Goal: Task Accomplishment & Management: Use online tool/utility

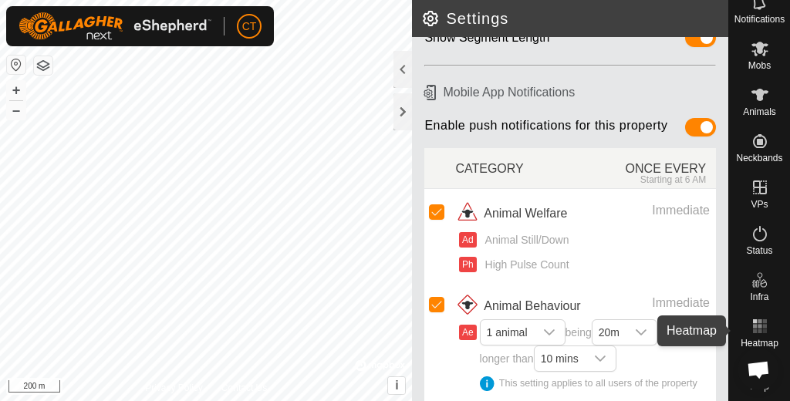
click at [767, 323] on icon at bounding box center [759, 326] width 19 height 19
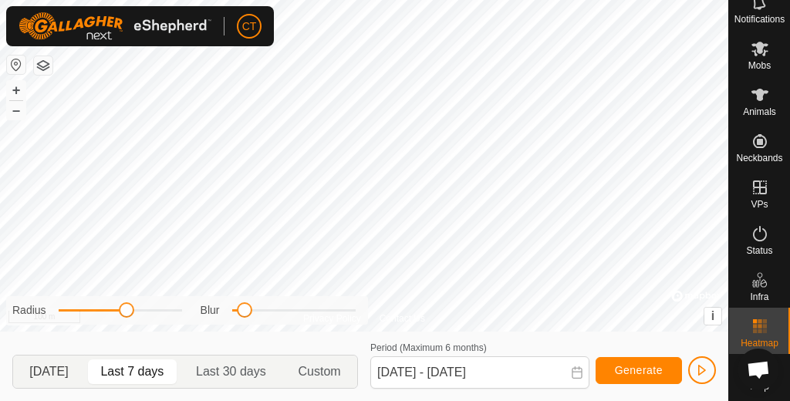
click at [69, 371] on p-togglebutton "[DATE]" at bounding box center [49, 371] width 72 height 32
click at [241, 376] on p-togglebutton "Last 30 days" at bounding box center [231, 371] width 102 height 32
click at [68, 372] on span "[DATE]" at bounding box center [48, 371] width 39 height 19
type input "[DATE] - [DATE]"
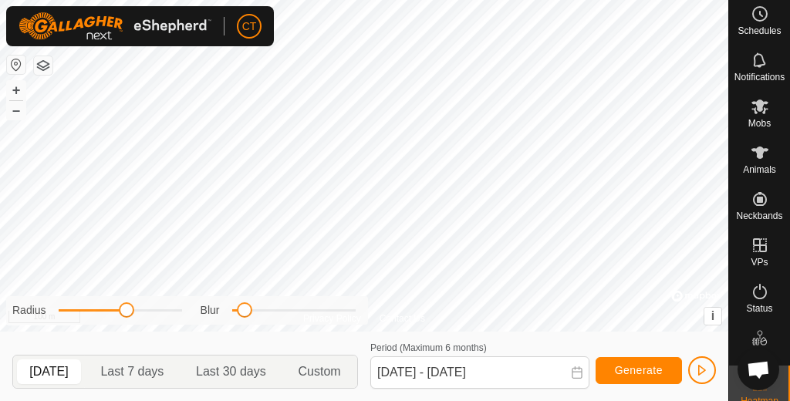
scroll to position [2, 0]
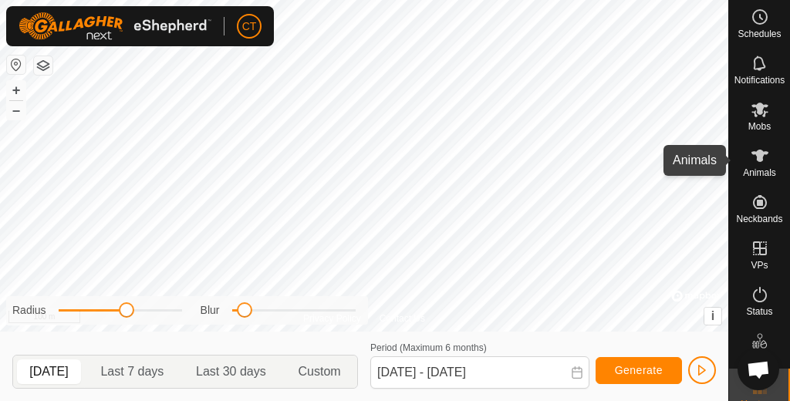
click at [766, 158] on icon at bounding box center [759, 155] width 19 height 19
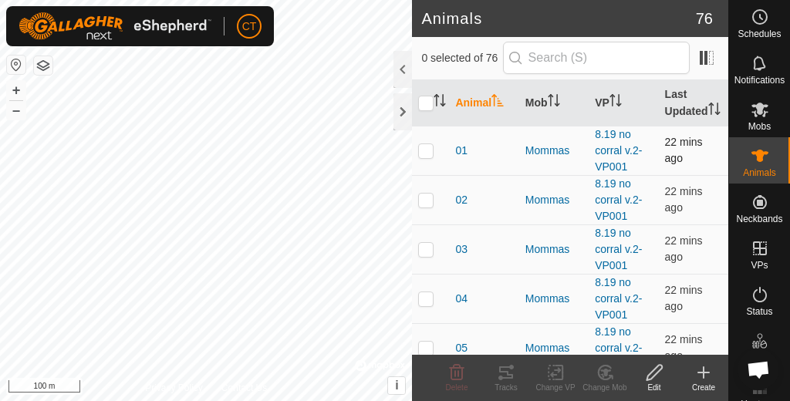
click at [427, 157] on p-checkbox at bounding box center [425, 150] width 15 height 12
checkbox input "true"
click at [514, 369] on icon at bounding box center [506, 372] width 19 height 19
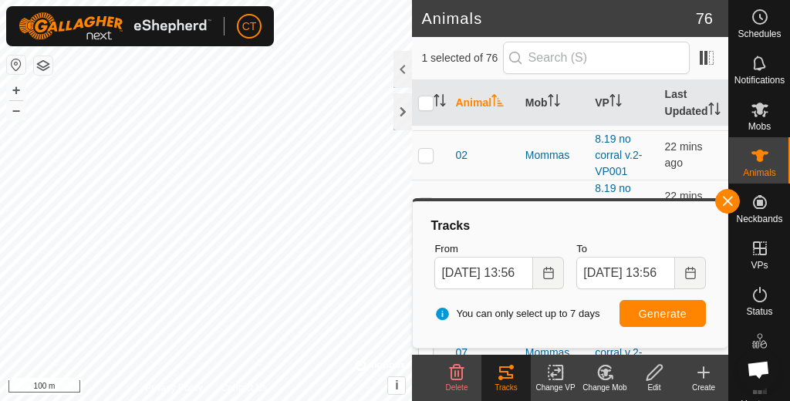
scroll to position [51, 0]
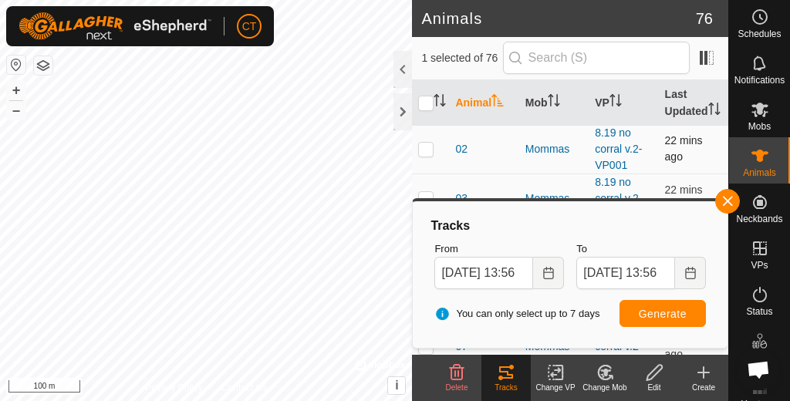
click at [434, 166] on td at bounding box center [430, 148] width 37 height 49
checkbox input "true"
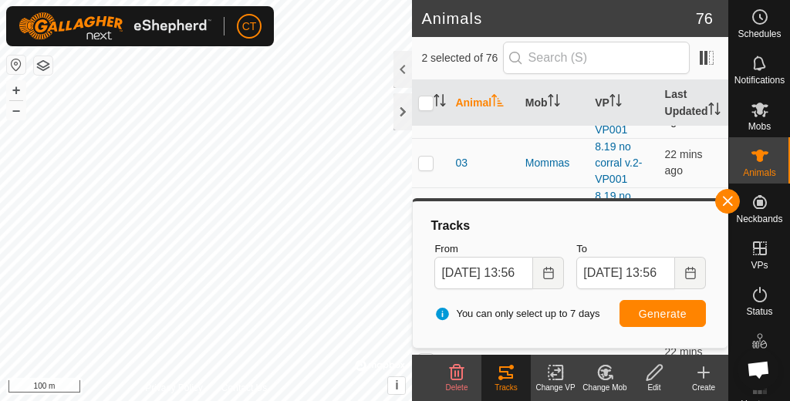
scroll to position [89, 0]
click at [429, 167] on p-checkbox at bounding box center [425, 160] width 15 height 12
checkbox input "true"
click at [655, 311] on span "Generate" at bounding box center [662, 314] width 48 height 12
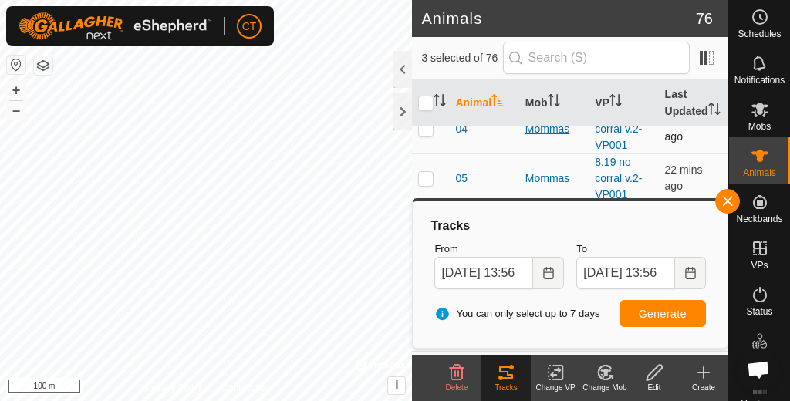
scroll to position [173, 0]
click at [432, 132] on p-checkbox at bounding box center [425, 126] width 15 height 12
checkbox input "true"
click at [425, 181] on p-checkbox at bounding box center [425, 175] width 15 height 12
checkbox input "true"
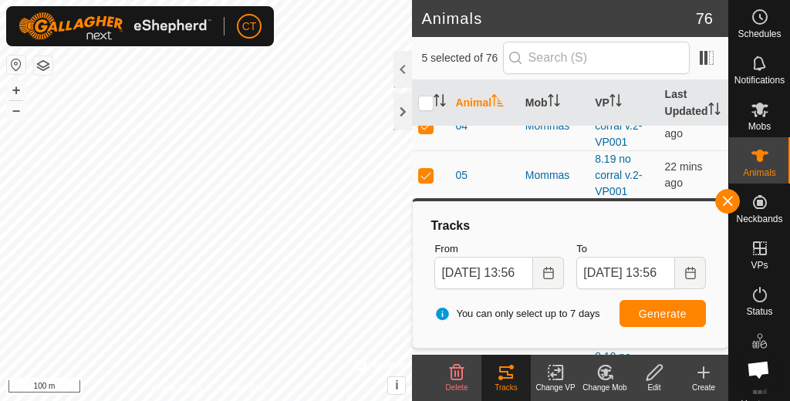
click at [647, 308] on span "Generate" at bounding box center [662, 314] width 48 height 12
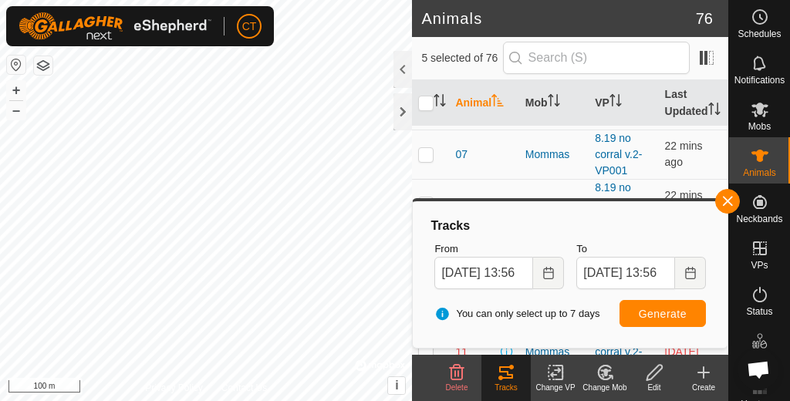
scroll to position [245, 0]
click at [435, 167] on td at bounding box center [430, 151] width 37 height 49
checkbox input "true"
click at [426, 108] on input "checkbox" at bounding box center [425, 103] width 15 height 15
checkbox input "true"
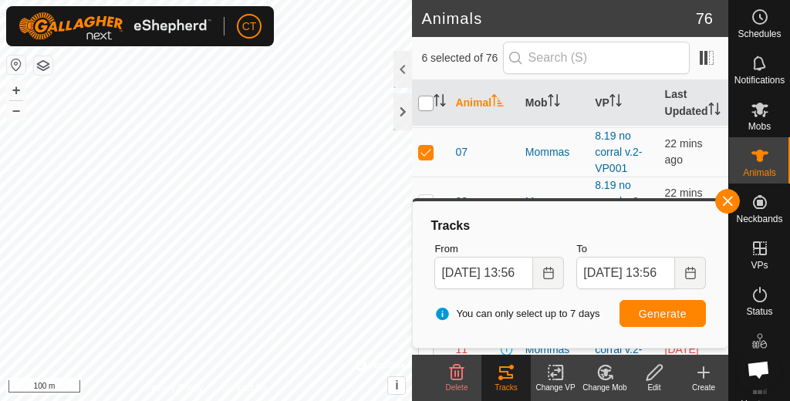
checkbox input "true"
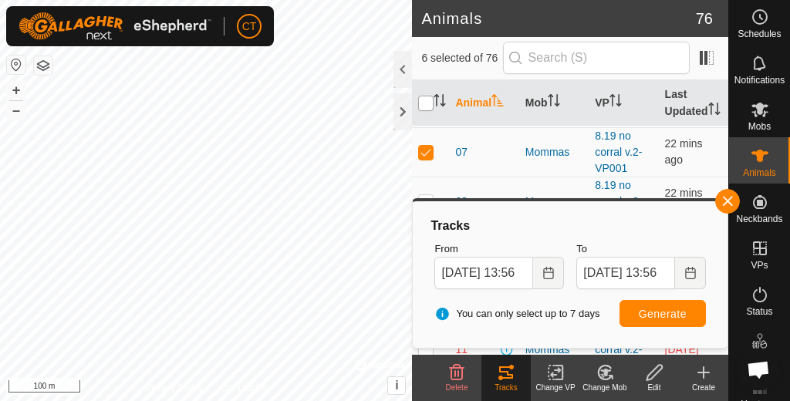
checkbox input "true"
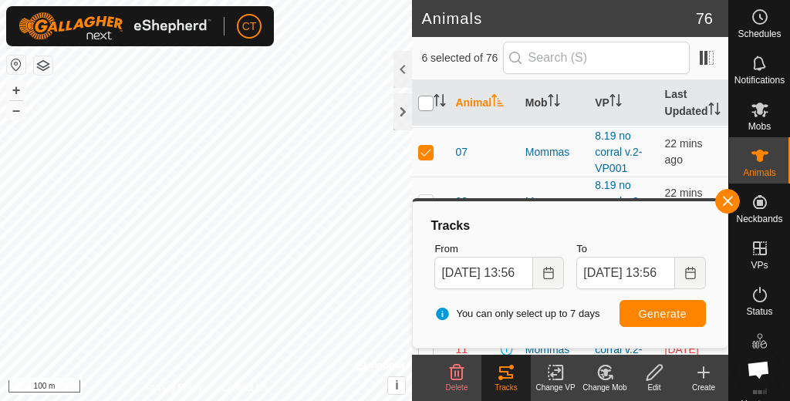
checkbox input "true"
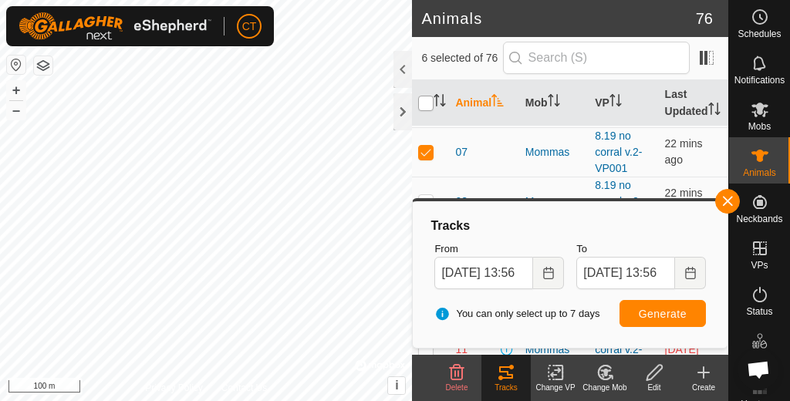
checkbox input "true"
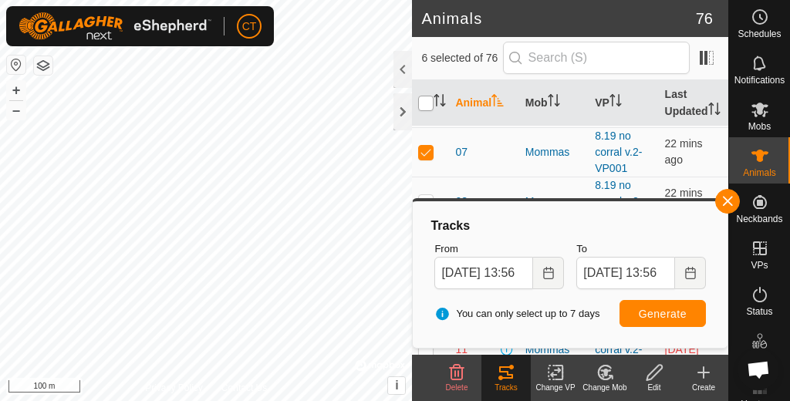
checkbox input "true"
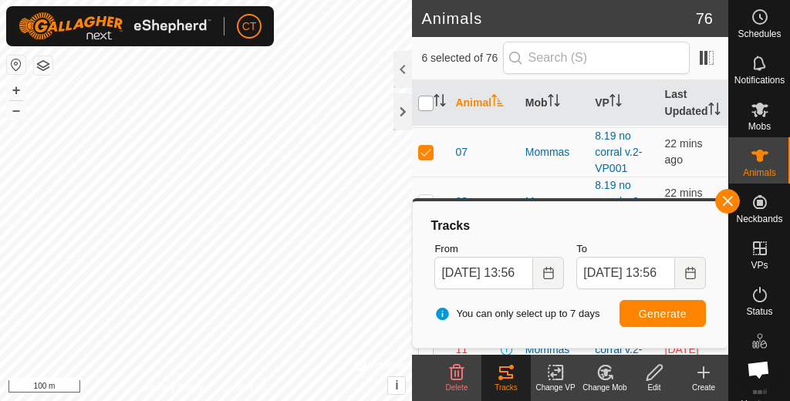
checkbox input "true"
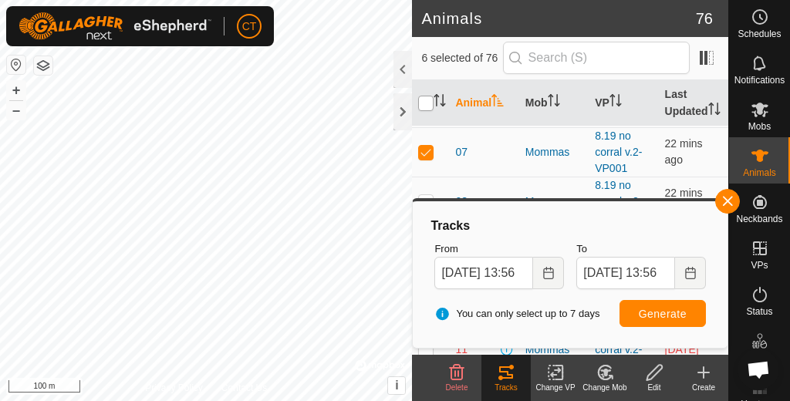
checkbox input "true"
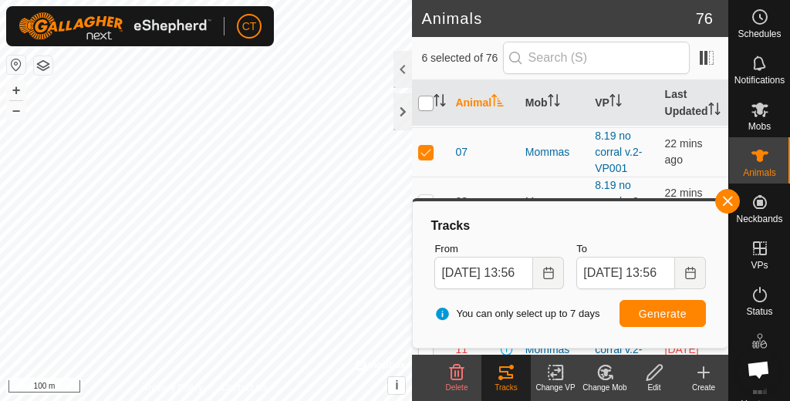
checkbox input "true"
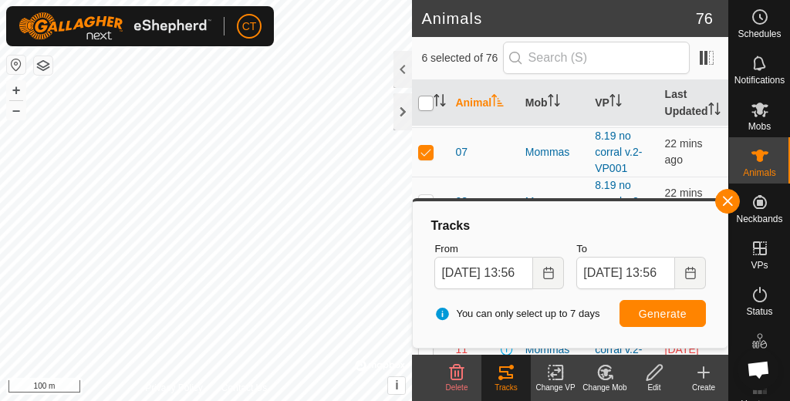
checkbox input "true"
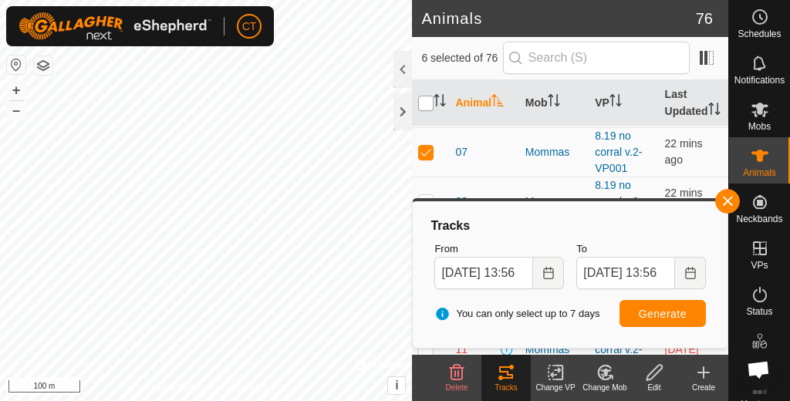
checkbox input "true"
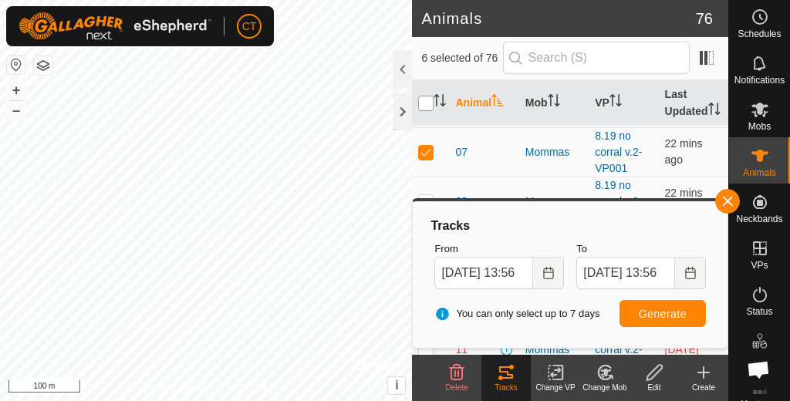
checkbox input "true"
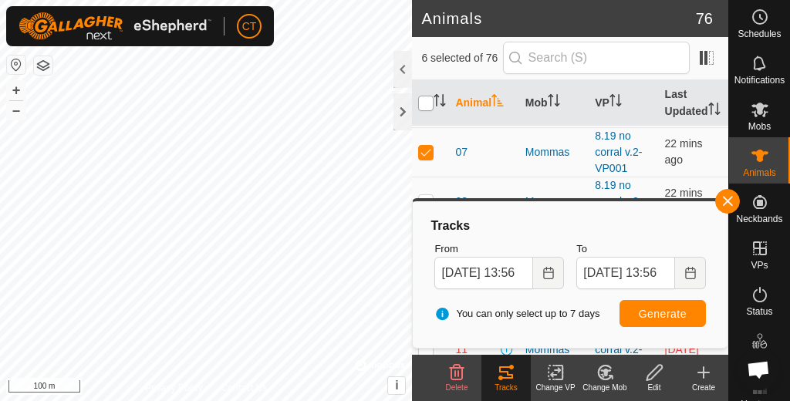
checkbox input "true"
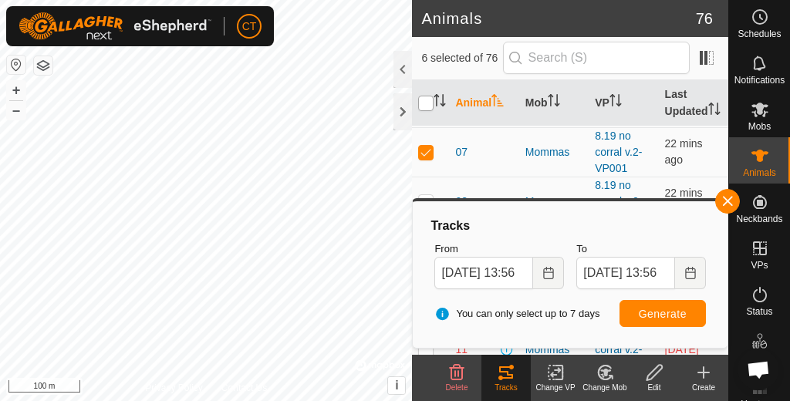
checkbox input "true"
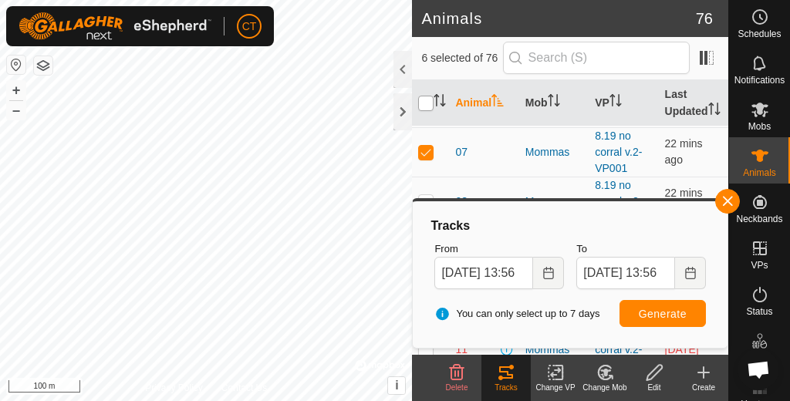
checkbox input "true"
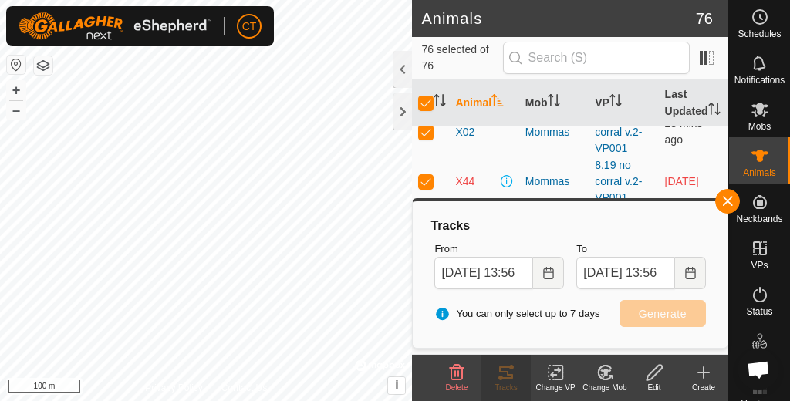
scroll to position [3500, 0]
click at [429, 111] on input "checkbox" at bounding box center [425, 103] width 15 height 15
checkbox input "false"
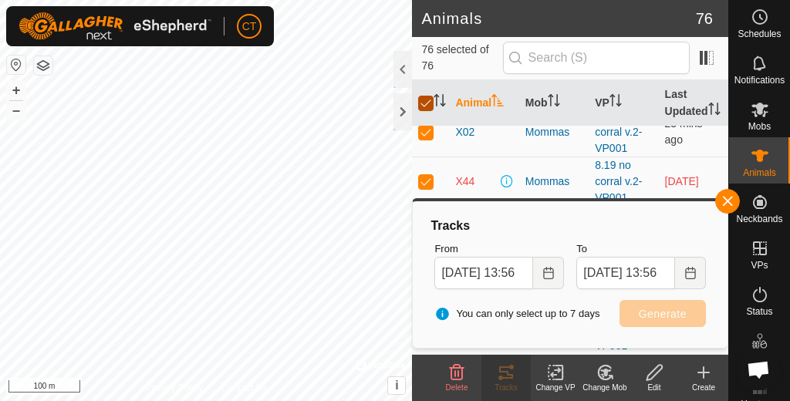
checkbox input "false"
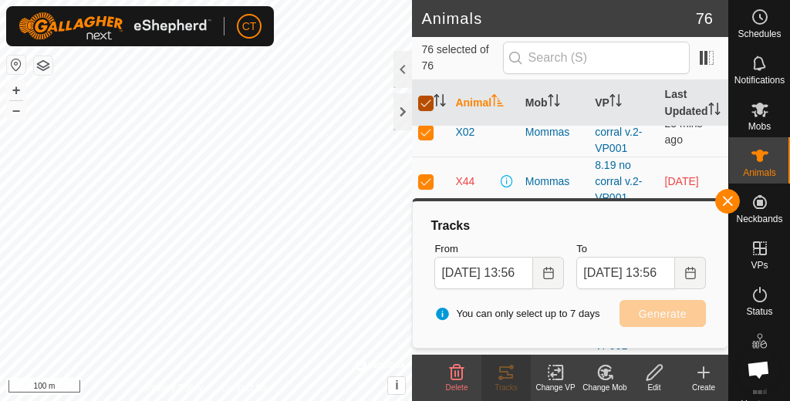
checkbox input "false"
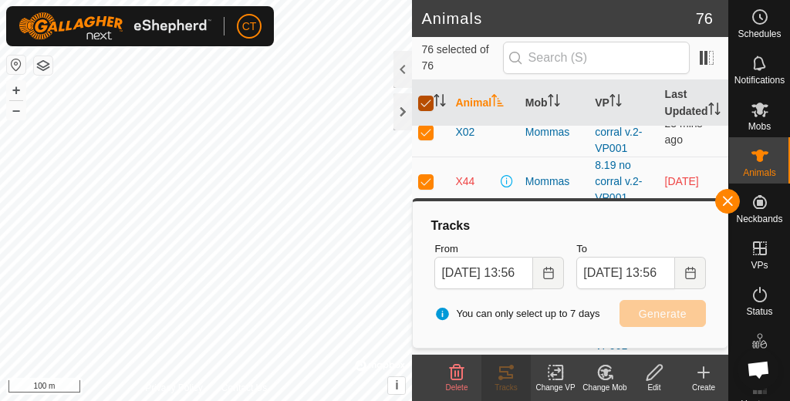
checkbox input "false"
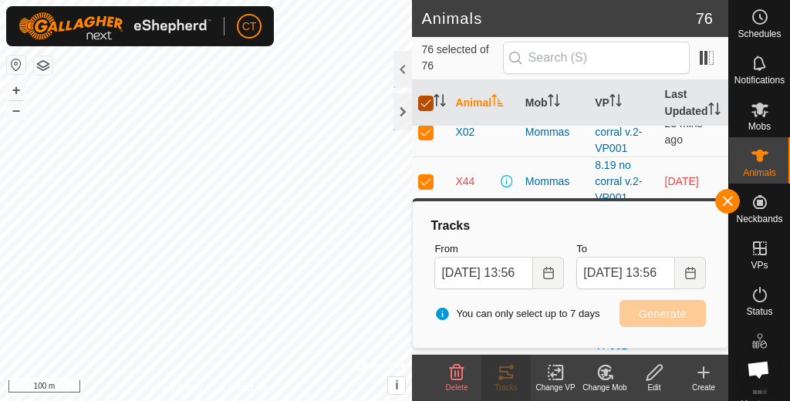
checkbox input "false"
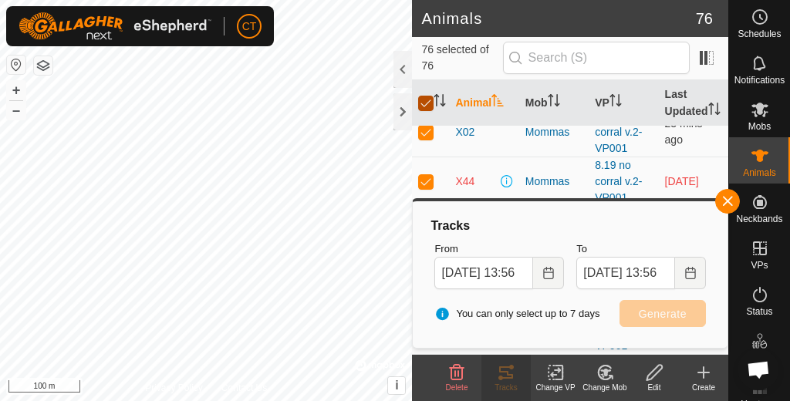
checkbox input "false"
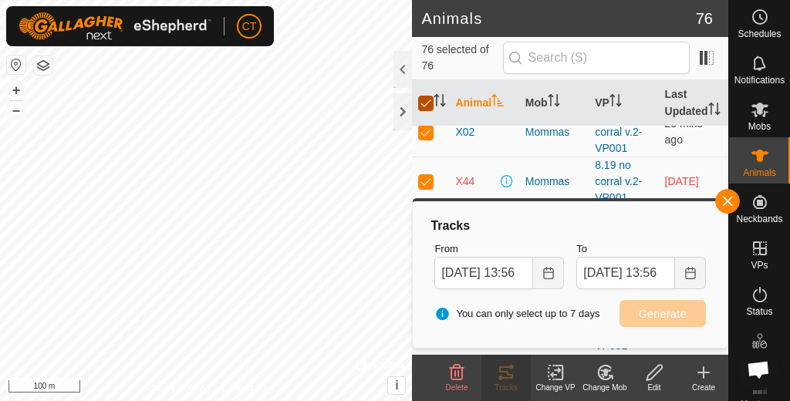
checkbox input "false"
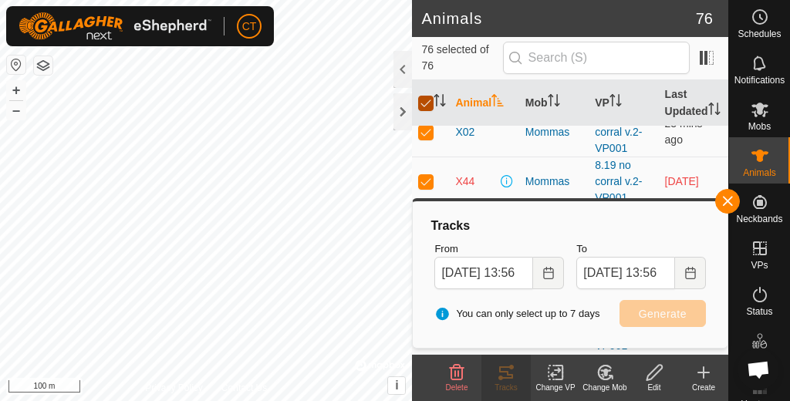
checkbox input "false"
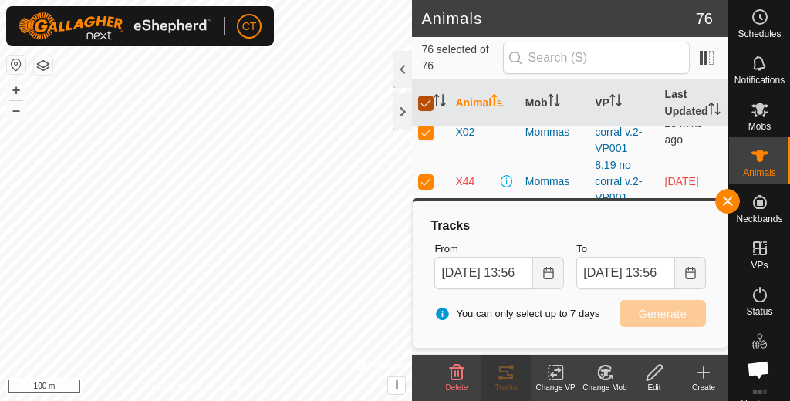
checkbox input "false"
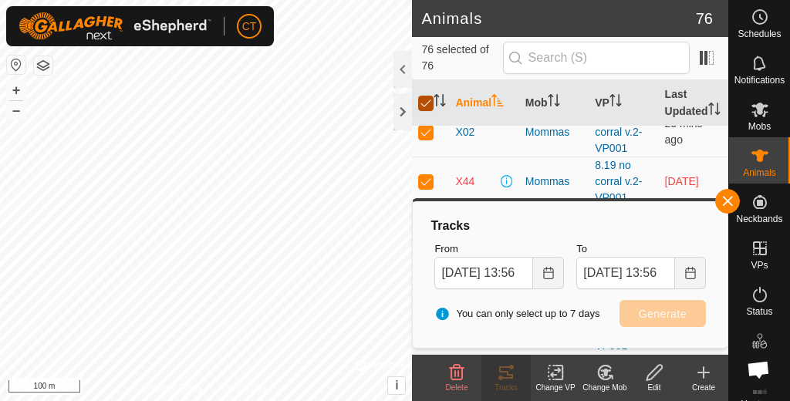
checkbox input "false"
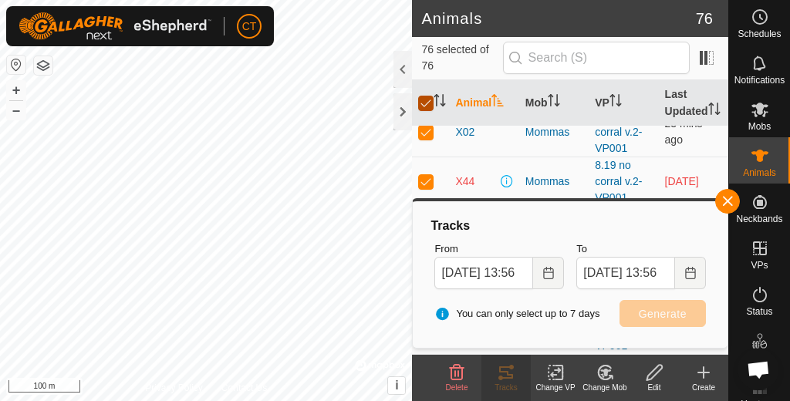
checkbox input "false"
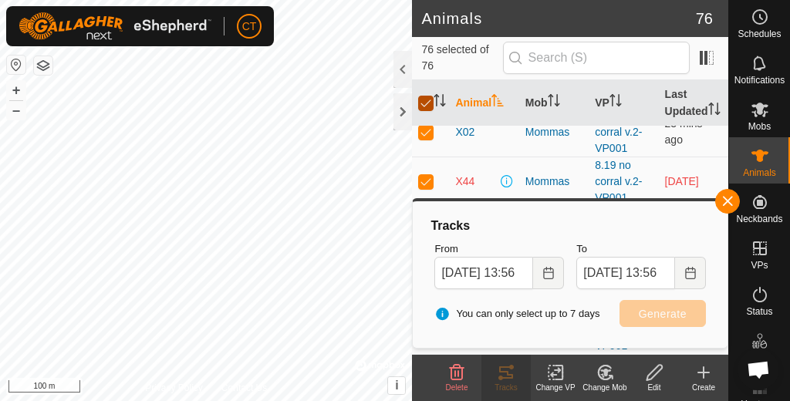
checkbox input "false"
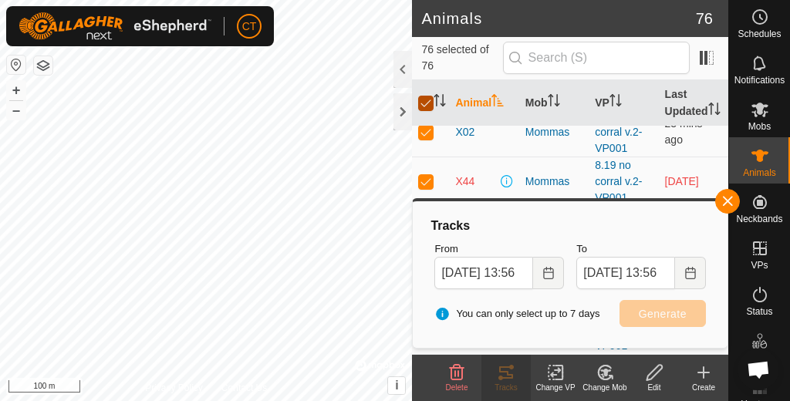
checkbox input "false"
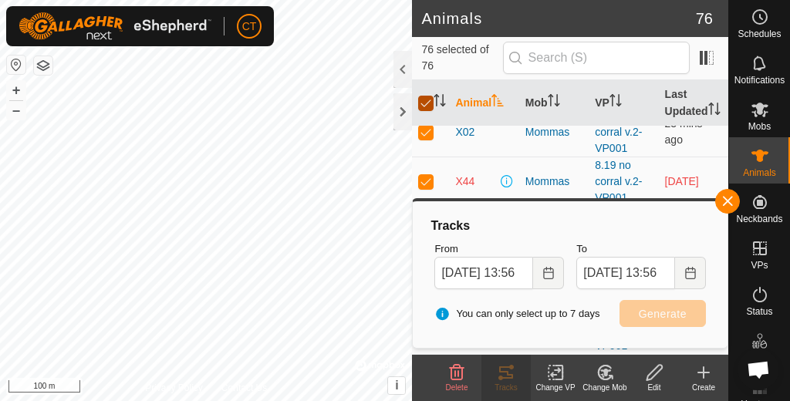
checkbox input "false"
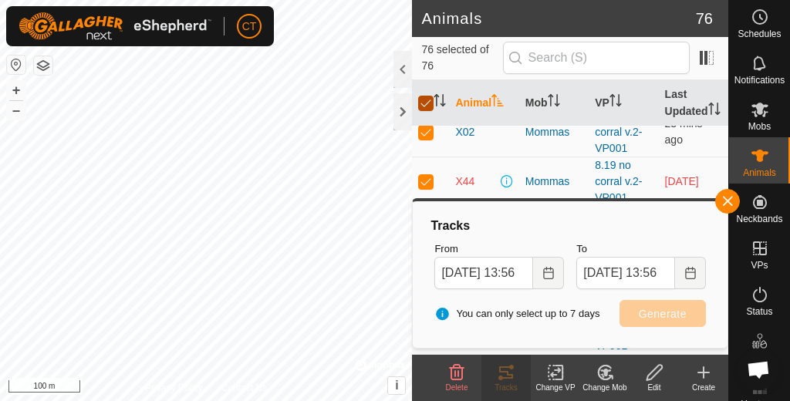
checkbox input "false"
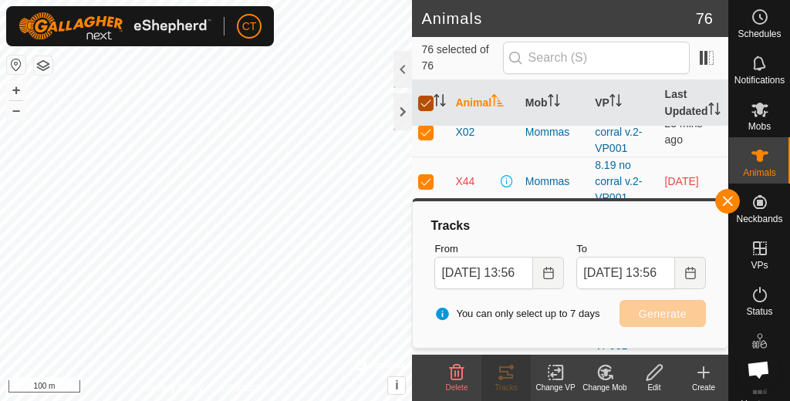
checkbox input "false"
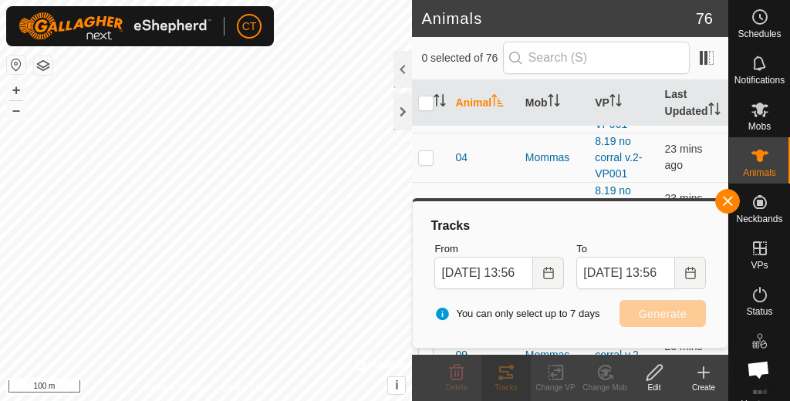
scroll to position [146, 0]
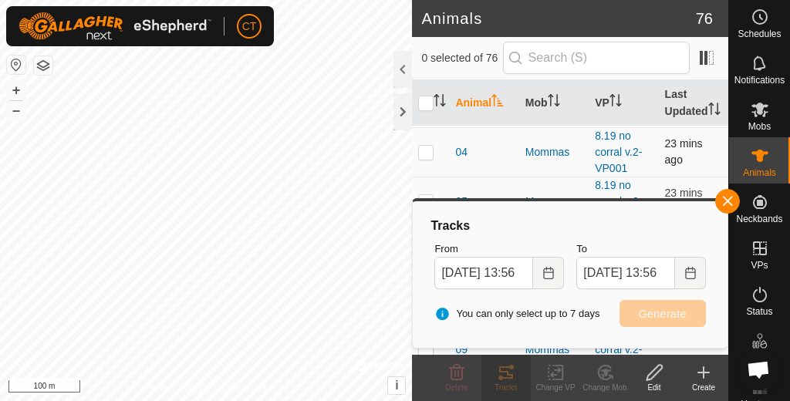
click at [433, 158] on p-checkbox at bounding box center [425, 152] width 15 height 12
checkbox input "true"
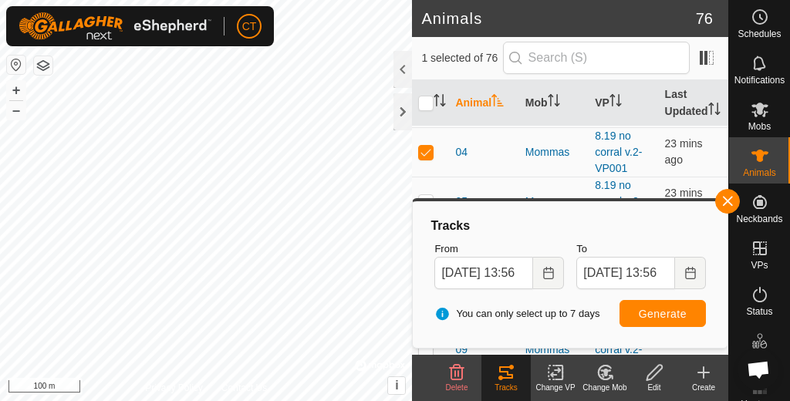
click at [642, 318] on span "Generate" at bounding box center [662, 314] width 48 height 12
